Goal: Task Accomplishment & Management: Use online tool/utility

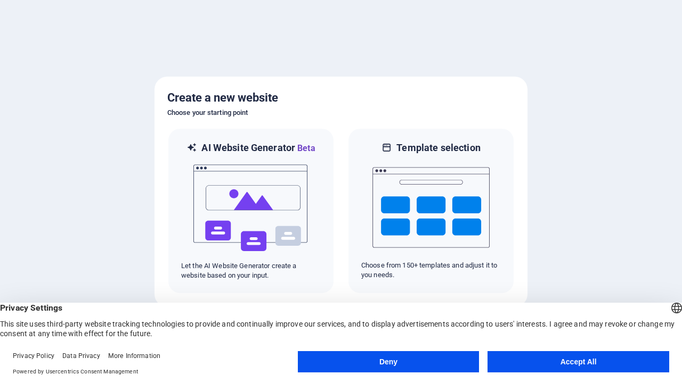
click at [388, 362] on button "Deny" at bounding box center [389, 361] width 182 height 21
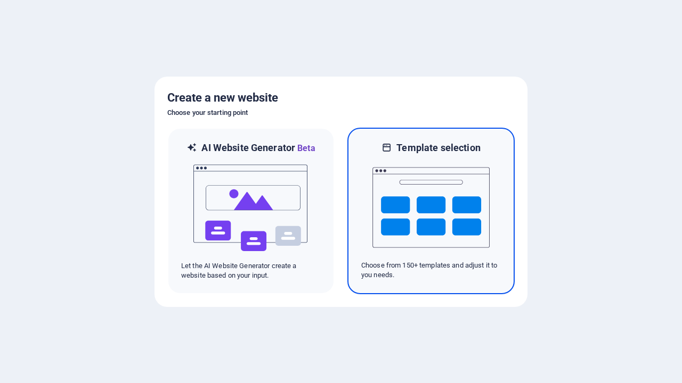
click at [431, 211] on img at bounding box center [430, 207] width 117 height 107
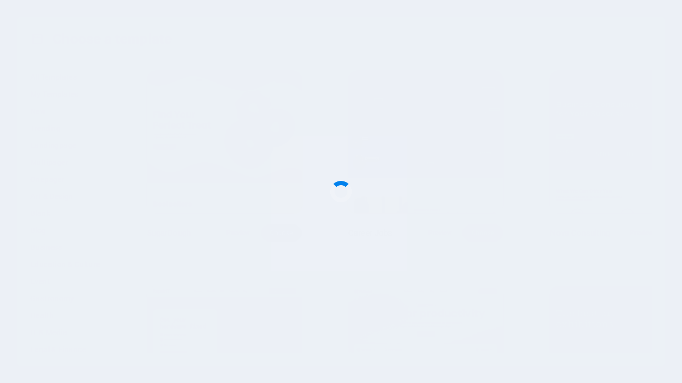
scroll to position [4726, 0]
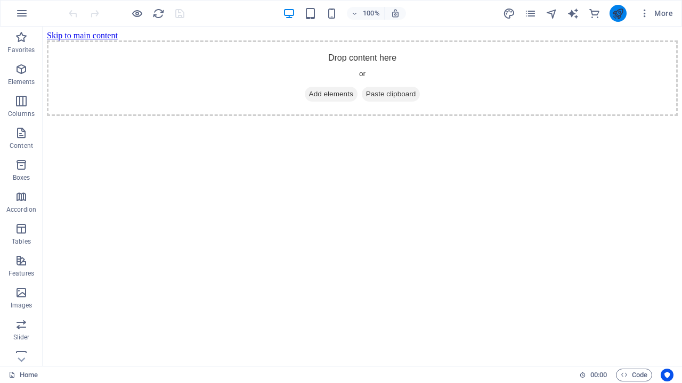
click at [617, 13] on icon "publish" at bounding box center [617, 13] width 12 height 12
